Goal: Task Accomplishment & Management: Use online tool/utility

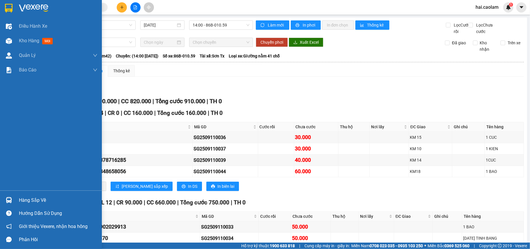
click at [39, 198] on div "Hàng sắp về" at bounding box center [58, 200] width 79 height 9
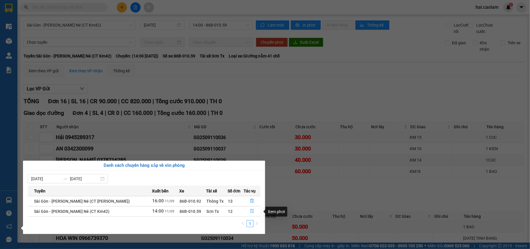
click at [255, 211] on button "button" at bounding box center [252, 210] width 16 height 9
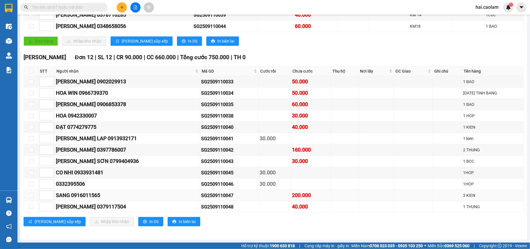
scroll to position [157, 0]
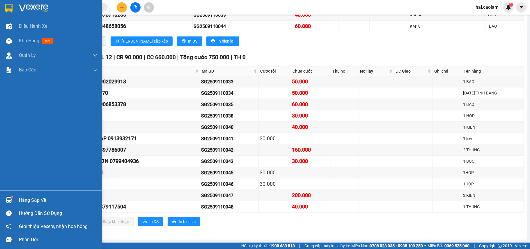
click at [38, 202] on div "Hàng sắp về" at bounding box center [58, 200] width 79 height 9
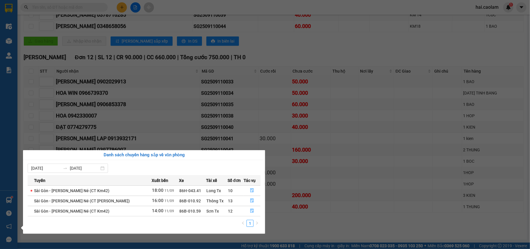
click at [154, 71] on section "Kết quả tìm kiếm ( 0 ) Bộ lọc No Data hai.caolam 1 Điều hành xe Kho hàng mới Qu…" at bounding box center [265, 124] width 530 height 249
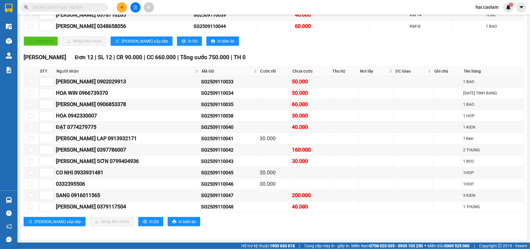
click at [69, 12] on div "Kết quả tìm kiếm ( 0 ) Bộ lọc No Data" at bounding box center [57, 7] width 114 height 10
click at [70, 9] on input "text" at bounding box center [66, 7] width 69 height 6
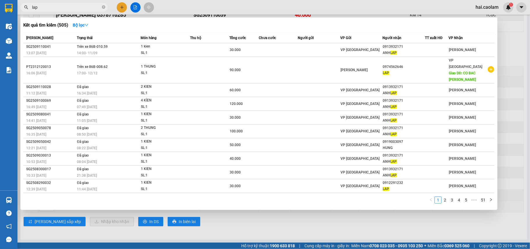
click at [88, 212] on div at bounding box center [265, 124] width 530 height 249
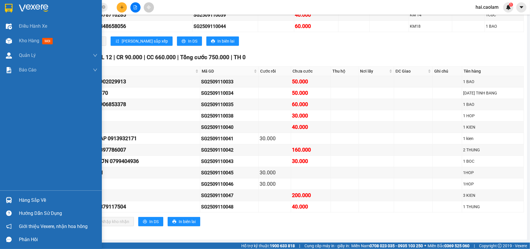
click at [28, 194] on div "Hàng sắp về" at bounding box center [51, 199] width 102 height 13
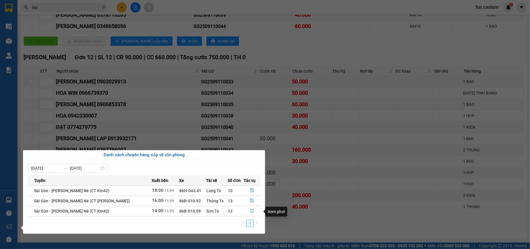
click at [251, 211] on icon "file-done" at bounding box center [251, 211] width 3 height 4
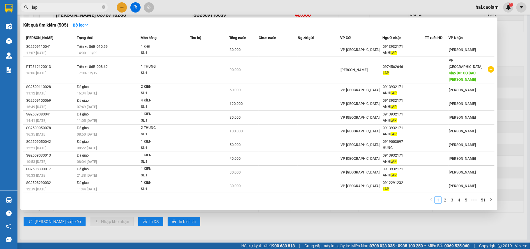
click at [49, 8] on input "lap" at bounding box center [66, 7] width 69 height 6
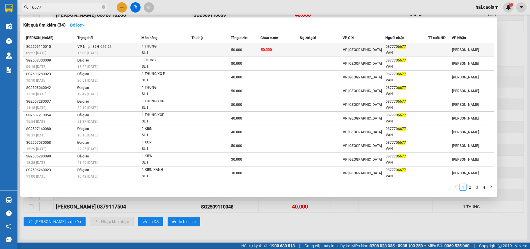
type input "6677"
click at [310, 55] on td at bounding box center [321, 50] width 43 height 14
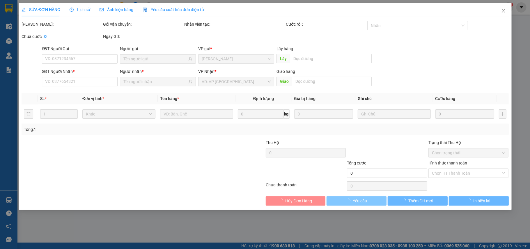
type input "0877706677"
type input "VAN"
type input "50.000"
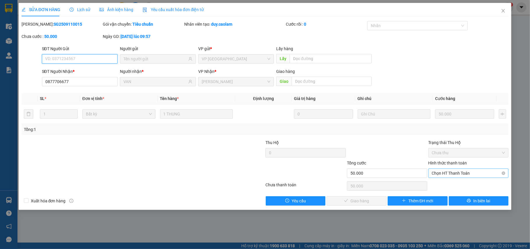
click at [454, 171] on span "Chọn HT Thanh Toán" at bounding box center [468, 173] width 73 height 9
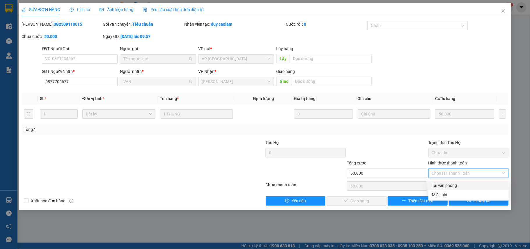
click at [448, 182] on div "Tại văn phòng" at bounding box center [468, 185] width 73 height 6
type input "0"
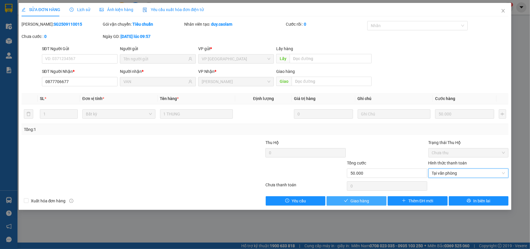
click at [365, 199] on span "Giao hàng" at bounding box center [360, 200] width 19 height 6
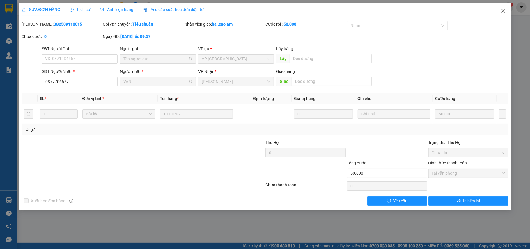
click at [504, 10] on icon "close" at bounding box center [503, 10] width 3 height 3
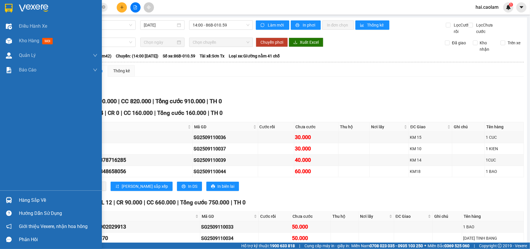
drag, startPoint x: 34, startPoint y: 199, endPoint x: 37, endPoint y: 199, distance: 3.2
click at [35, 199] on div "Hàng sắp về" at bounding box center [58, 200] width 79 height 9
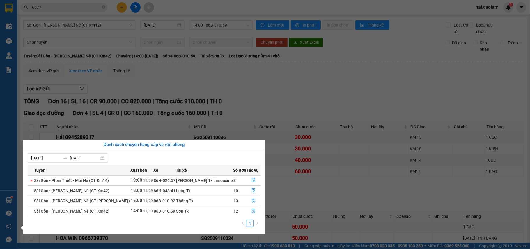
click at [303, 127] on section "Kết quả tìm kiếm ( 34 ) Bộ lọc Mã ĐH Trạng thái Món hàng Thu hộ Tổng cước Chưa …" at bounding box center [265, 124] width 530 height 249
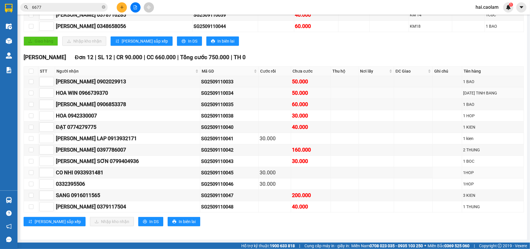
scroll to position [157, 0]
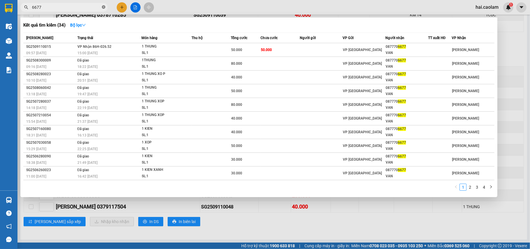
click at [105, 8] on icon "close-circle" at bounding box center [103, 6] width 3 height 3
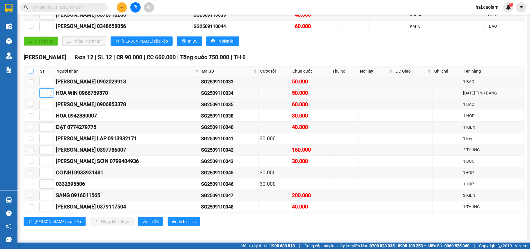
drag, startPoint x: 31, startPoint y: 68, endPoint x: 45, endPoint y: 90, distance: 26.7
click at [31, 69] on input "checkbox" at bounding box center [31, 71] width 5 height 5
checkbox input "true"
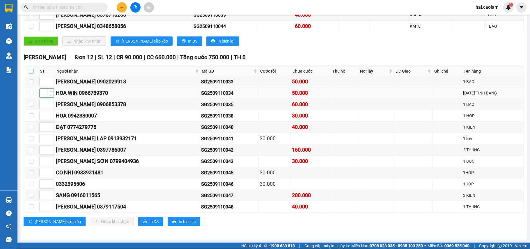
checkbox input "true"
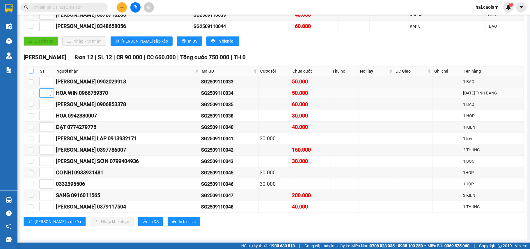
checkbox input "true"
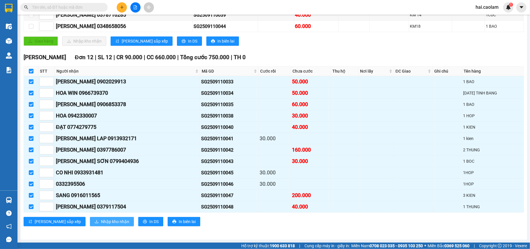
click at [101, 222] on span "Nhập kho nhận" at bounding box center [115, 221] width 28 height 6
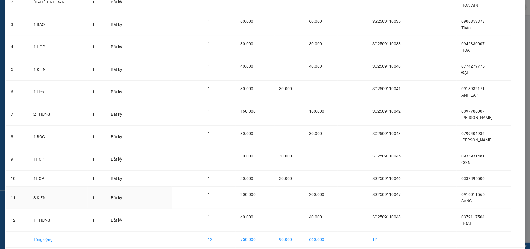
scroll to position [107, 0]
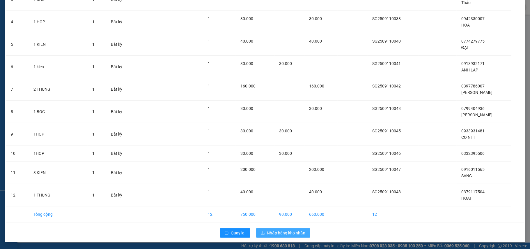
click at [291, 232] on span "Nhập hàng kho nhận" at bounding box center [286, 232] width 38 height 6
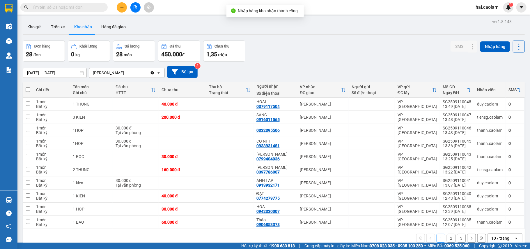
click at [63, 8] on input "text" at bounding box center [66, 7] width 69 height 6
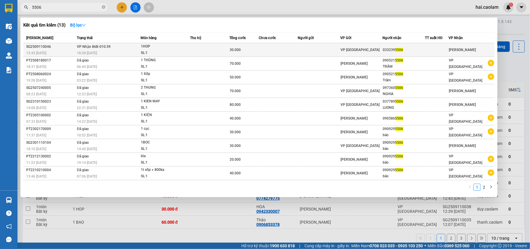
type input "5506"
click at [294, 49] on td at bounding box center [278, 50] width 39 height 14
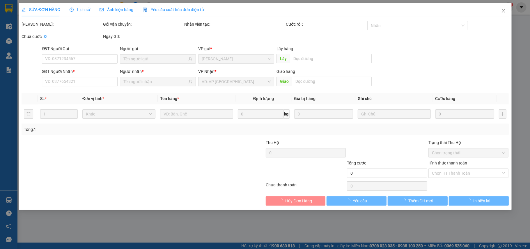
type input "0332395506"
type input "30.000"
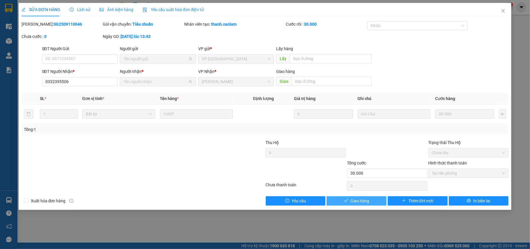
click at [353, 198] on span "Giao hàng" at bounding box center [360, 200] width 19 height 6
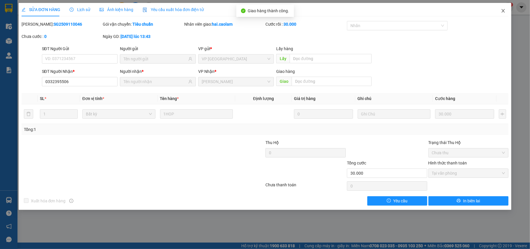
click at [506, 10] on icon "close" at bounding box center [503, 10] width 5 height 5
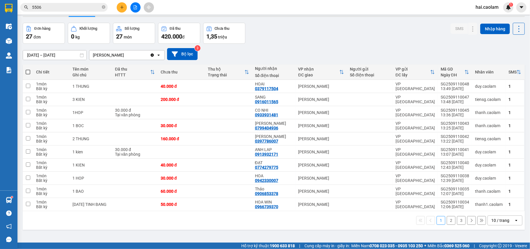
scroll to position [27, 0]
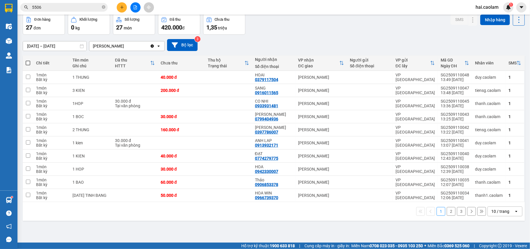
click at [76, 7] on input "5506" at bounding box center [66, 7] width 69 height 6
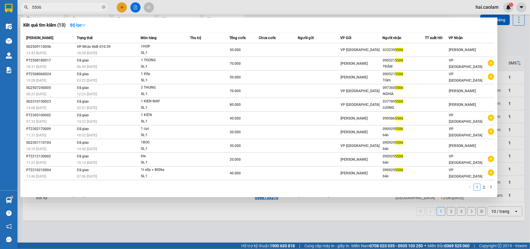
click at [76, 7] on input "5506" at bounding box center [66, 7] width 69 height 6
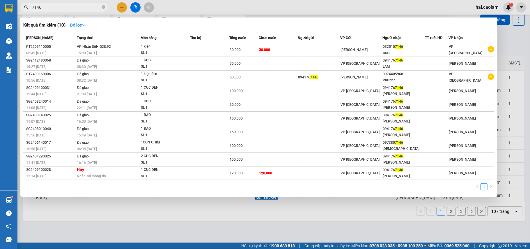
type input "7146"
click at [160, 226] on div at bounding box center [265, 124] width 530 height 249
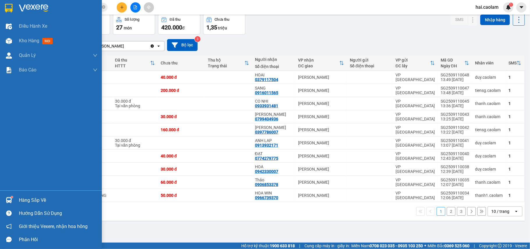
click at [9, 198] on img at bounding box center [9, 200] width 6 height 6
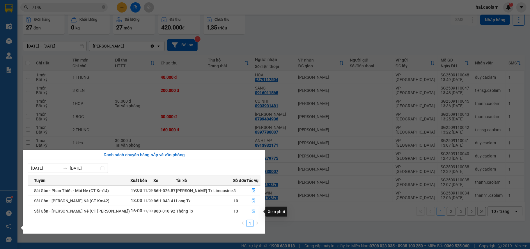
click at [252, 213] on icon "file-done" at bounding box center [253, 211] width 3 height 4
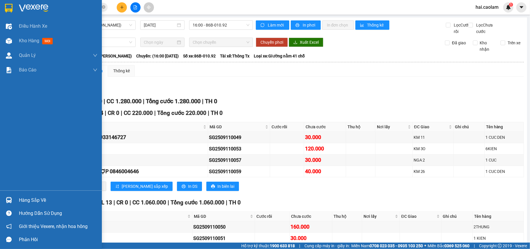
click at [36, 197] on div "Hàng sắp về" at bounding box center [58, 200] width 79 height 9
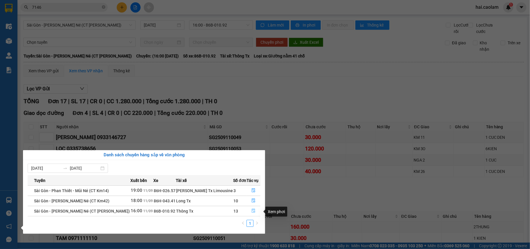
click at [253, 212] on icon "file-done" at bounding box center [253, 211] width 3 height 4
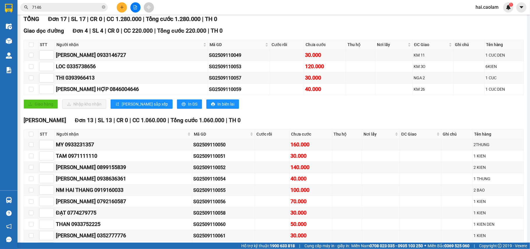
scroll to position [168, 0]
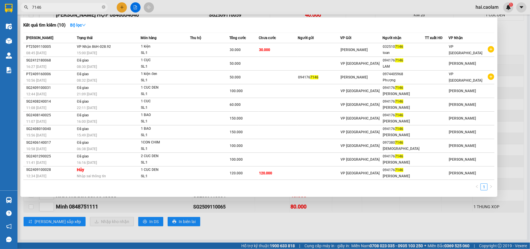
click at [61, 6] on input "7146" at bounding box center [66, 7] width 69 height 6
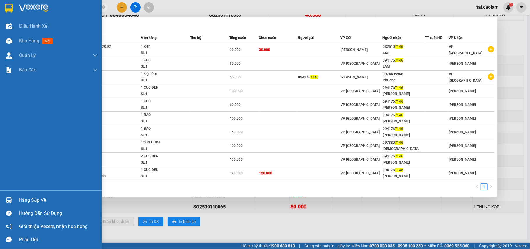
click at [34, 198] on div "Hàng sắp về" at bounding box center [58, 200] width 79 height 9
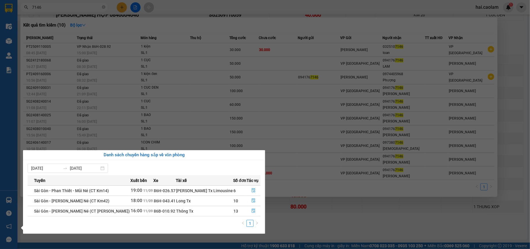
click at [187, 77] on section "Kết quả tìm kiếm ( 10 ) Bộ lọc Mã ĐH Trạng thái Món hàng Thu hộ Tổng cước Chưa …" at bounding box center [265, 124] width 530 height 249
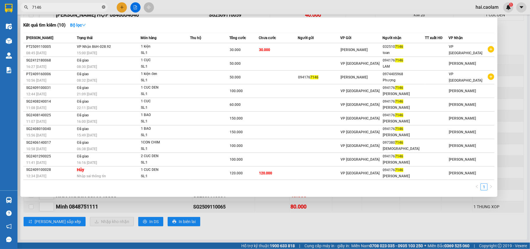
click at [102, 7] on icon "close-circle" at bounding box center [103, 6] width 3 height 3
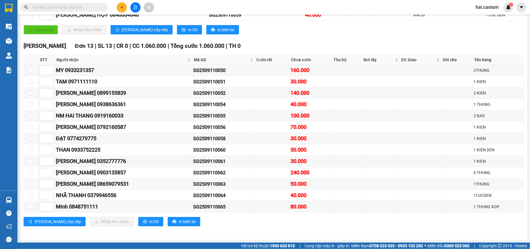
click at [78, 9] on input "text" at bounding box center [66, 7] width 69 height 6
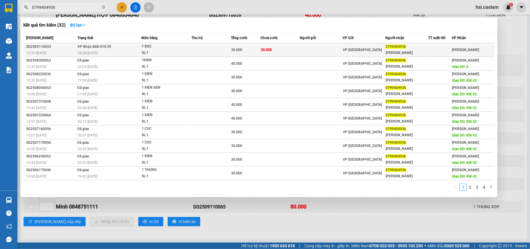
type input "0799404936"
click at [188, 52] on span "1 BOC SL: 1" at bounding box center [167, 49] width 50 height 13
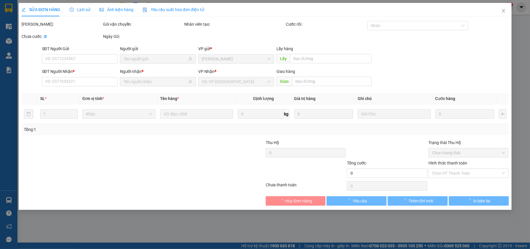
type input "0799404936"
type input "[PERSON_NAME]"
type input "30.000"
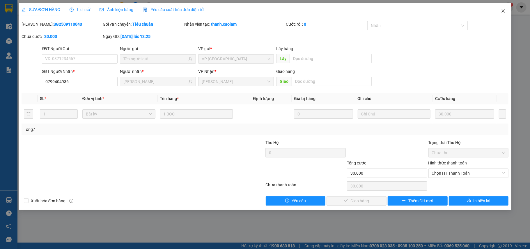
click at [501, 11] on span "Close" at bounding box center [503, 11] width 16 height 16
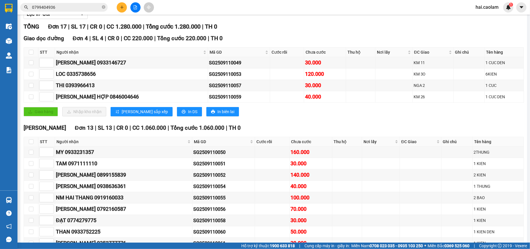
scroll to position [52, 0]
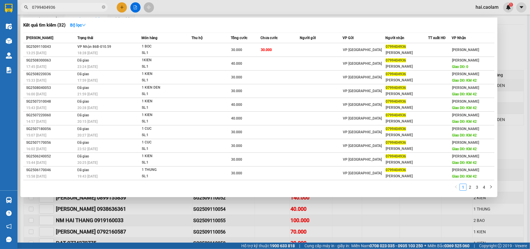
click at [59, 8] on input "0799404936" at bounding box center [66, 7] width 69 height 6
click at [204, 217] on div at bounding box center [265, 124] width 530 height 249
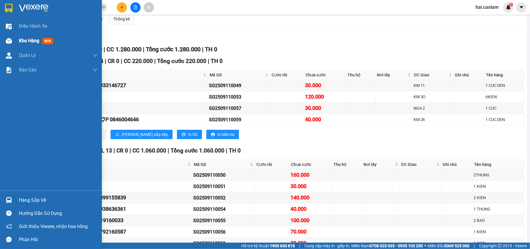
click at [15, 40] on div "Kho hàng mới" at bounding box center [51, 40] width 102 height 15
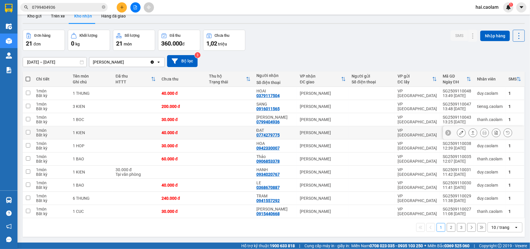
scroll to position [27, 0]
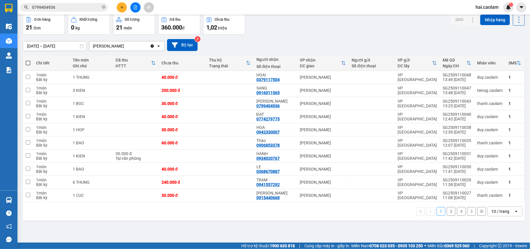
click at [494, 214] on div "10 / trang" at bounding box center [501, 211] width 18 height 6
click at [488, 199] on span "100 / trang" at bounding box center [497, 200] width 21 height 6
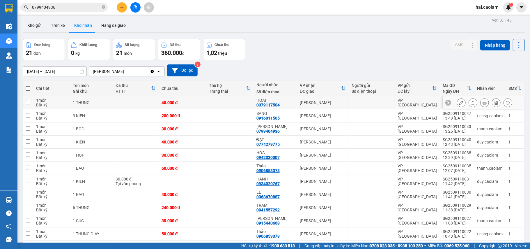
scroll to position [0, 0]
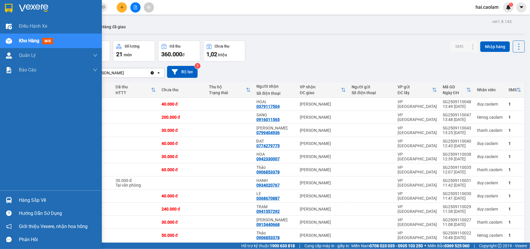
click at [34, 196] on div "Hàng sắp về" at bounding box center [58, 200] width 79 height 9
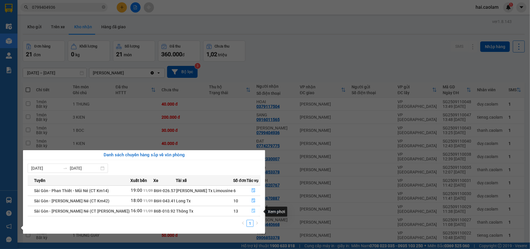
click at [248, 211] on button "button" at bounding box center [253, 210] width 13 height 9
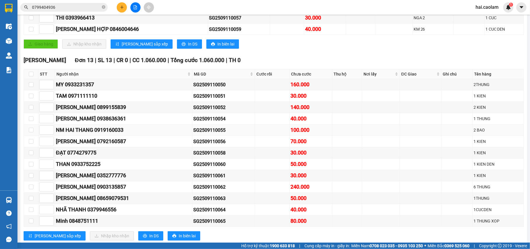
scroll to position [168, 0]
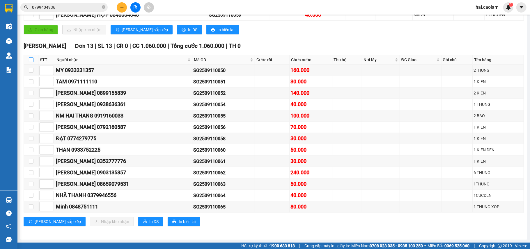
click at [30, 57] on input "checkbox" at bounding box center [31, 59] width 5 height 5
checkbox input "true"
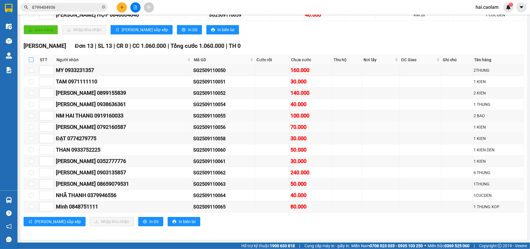
checkbox input "true"
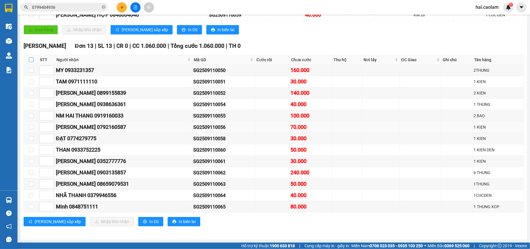
checkbox input "true"
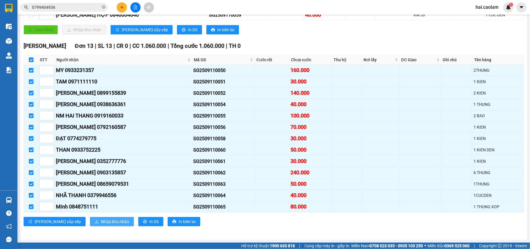
click at [103, 225] on button "Nhập kho nhận" at bounding box center [112, 221] width 44 height 9
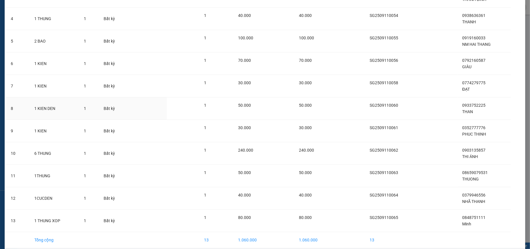
scroll to position [135, 0]
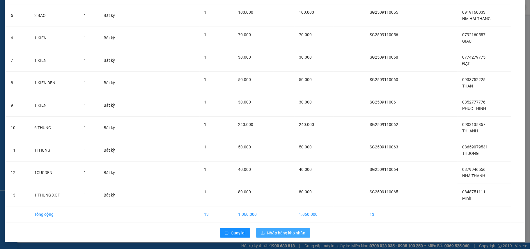
click at [279, 233] on span "Nhập hàng kho nhận" at bounding box center [286, 232] width 38 height 6
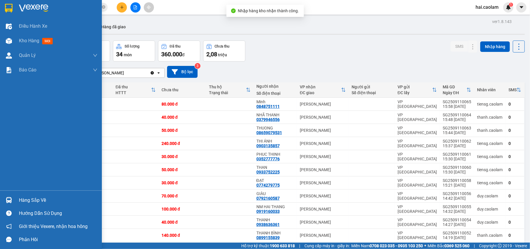
click at [29, 195] on div "Hàng sắp về" at bounding box center [51, 199] width 102 height 13
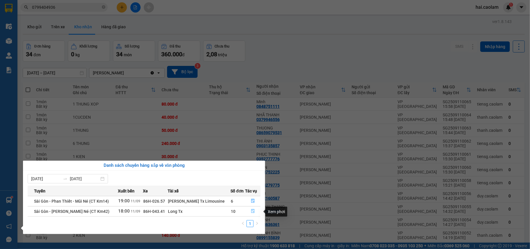
click at [252, 210] on icon "file-done" at bounding box center [252, 211] width 3 height 4
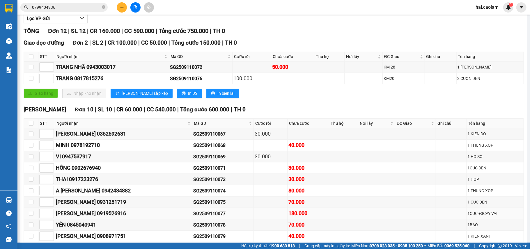
scroll to position [110, 0]
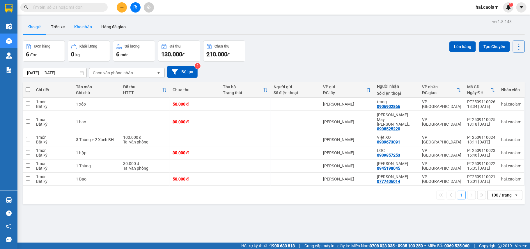
click at [86, 28] on button "Kho nhận" at bounding box center [83, 27] width 27 height 14
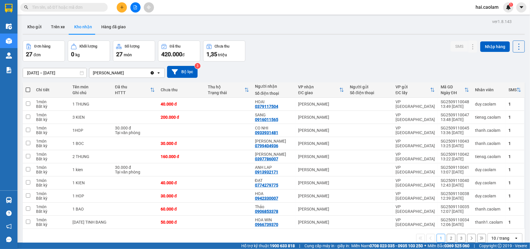
click at [62, 73] on input "[DATE] – [DATE]" at bounding box center [54, 72] width 63 height 9
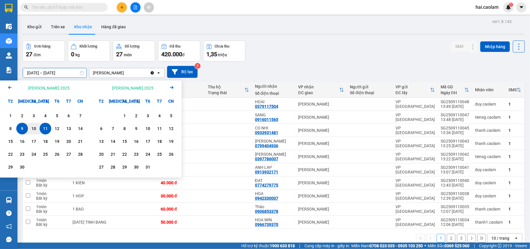
click at [10, 88] on icon "Arrow Left" at bounding box center [9, 87] width 7 height 7
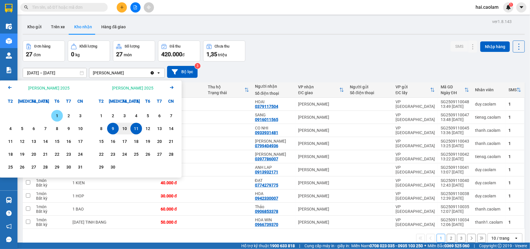
click at [10, 88] on icon "Arrow Left" at bounding box center [9, 87] width 7 height 7
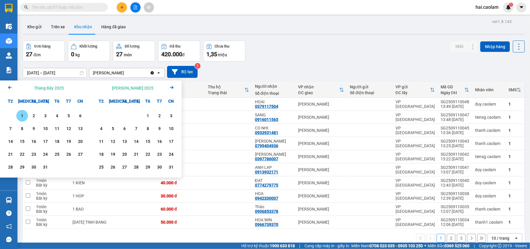
drag, startPoint x: 22, startPoint y: 115, endPoint x: 143, endPoint y: 101, distance: 121.4
click at [22, 115] on div "1" at bounding box center [22, 115] width 8 height 7
click at [168, 89] on div "[PERSON_NAME] 2025 Arrow Right" at bounding box center [136, 87] width 91 height 15
click at [172, 86] on icon "Next month." at bounding box center [171, 87] width 3 height 3
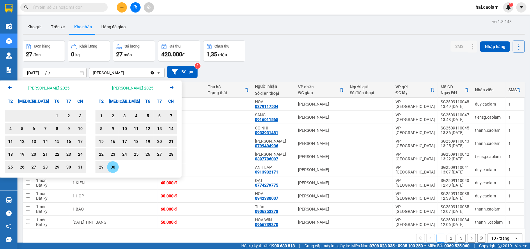
click at [114, 168] on div "30" at bounding box center [113, 166] width 8 height 7
type input "[DATE] – [DATE]"
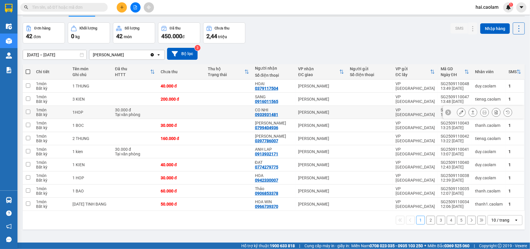
scroll to position [27, 0]
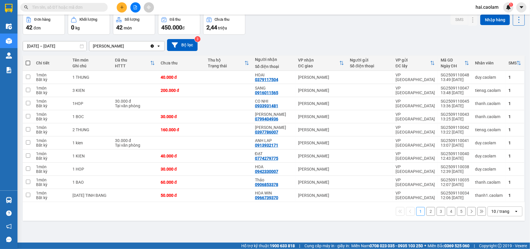
click at [489, 209] on div "10 / trang" at bounding box center [501, 210] width 26 height 9
click at [494, 200] on span "100 / trang" at bounding box center [497, 200] width 21 height 6
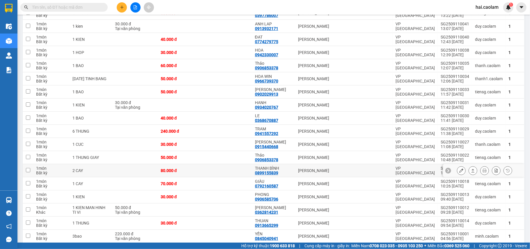
scroll to position [182, 0]
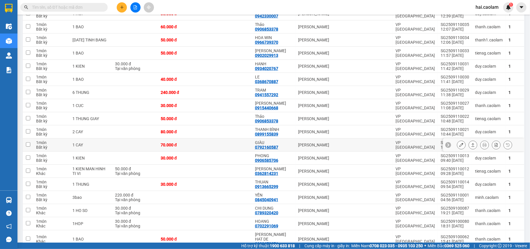
click at [302, 147] on div "[PERSON_NAME]" at bounding box center [321, 144] width 46 height 5
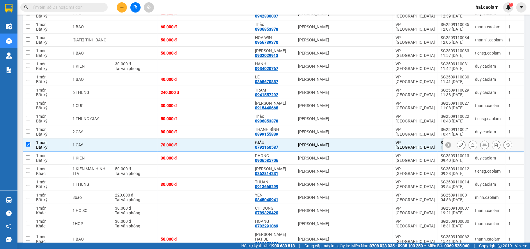
click at [303, 147] on div "[PERSON_NAME]" at bounding box center [321, 144] width 46 height 5
checkbox input "false"
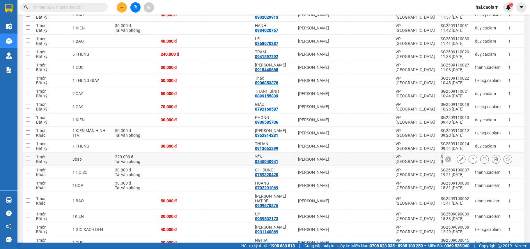
scroll to position [201, 0]
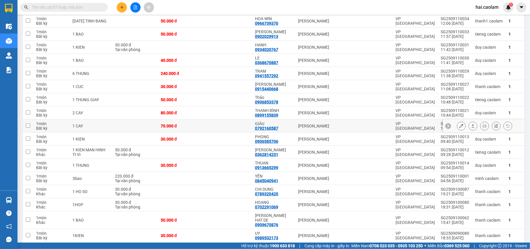
click at [457, 125] on button at bounding box center [461, 126] width 8 height 10
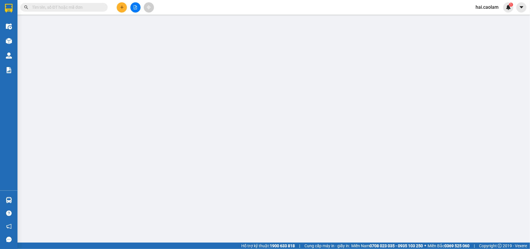
type input "0792160587"
type input "GIÀU"
type input "70.000"
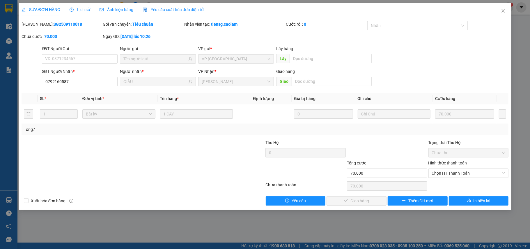
click at [83, 10] on span "Lịch sử" at bounding box center [80, 9] width 21 height 5
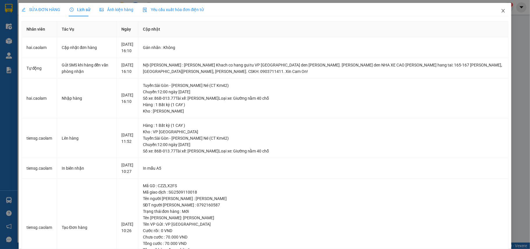
click at [501, 10] on icon "close" at bounding box center [503, 10] width 5 height 5
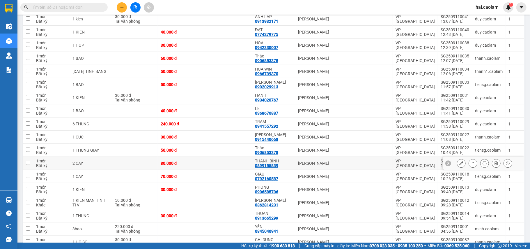
scroll to position [155, 0]
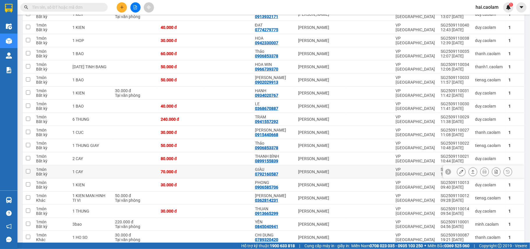
click at [214, 173] on td at bounding box center [228, 171] width 47 height 13
checkbox input "true"
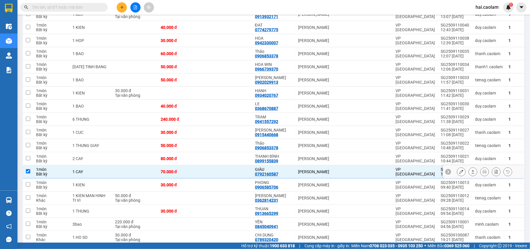
click at [459, 172] on icon at bounding box center [461, 171] width 4 height 4
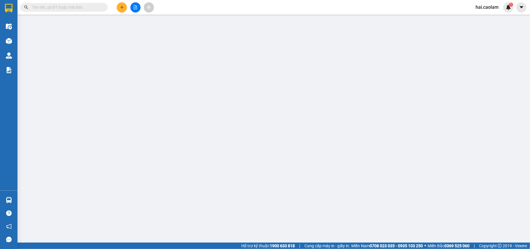
type input "0792160587"
type input "GIÀU"
type input "70.000"
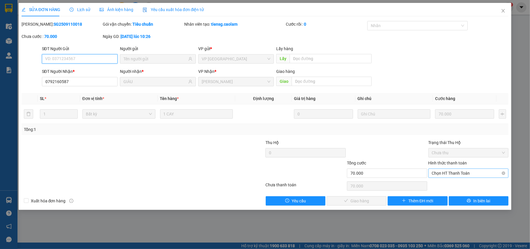
click at [451, 175] on span "Chọn HT Thanh Toán" at bounding box center [468, 173] width 73 height 9
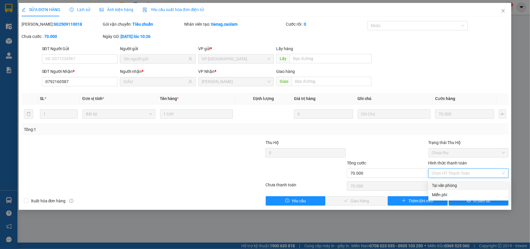
drag, startPoint x: 448, startPoint y: 182, endPoint x: 407, endPoint y: 190, distance: 42.1
click at [448, 182] on div "Tại văn phòng" at bounding box center [468, 185] width 73 height 6
type input "0"
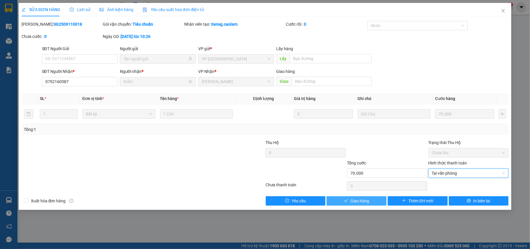
click at [372, 200] on button "Giao hàng" at bounding box center [357, 200] width 60 height 9
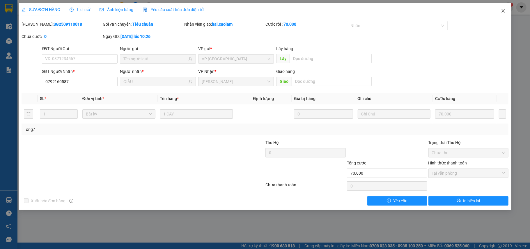
click at [506, 12] on icon "close" at bounding box center [503, 10] width 5 height 5
